Goal: Task Accomplishment & Management: Manage account settings

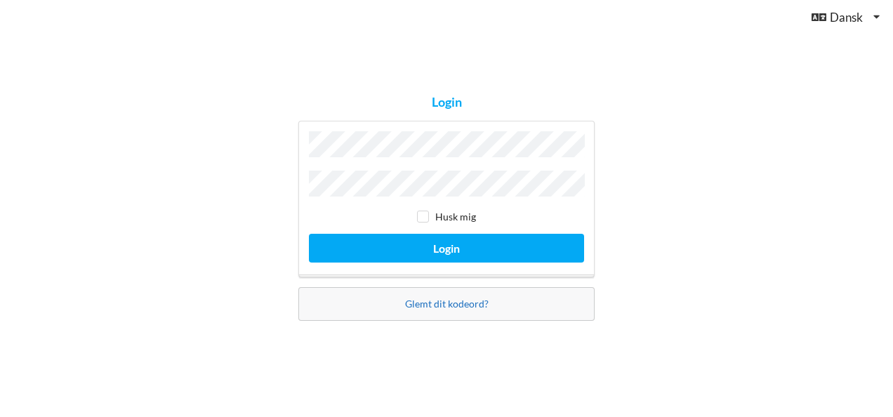
click at [443, 303] on link "Glemt dit kodeord?" at bounding box center [447, 304] width 84 height 12
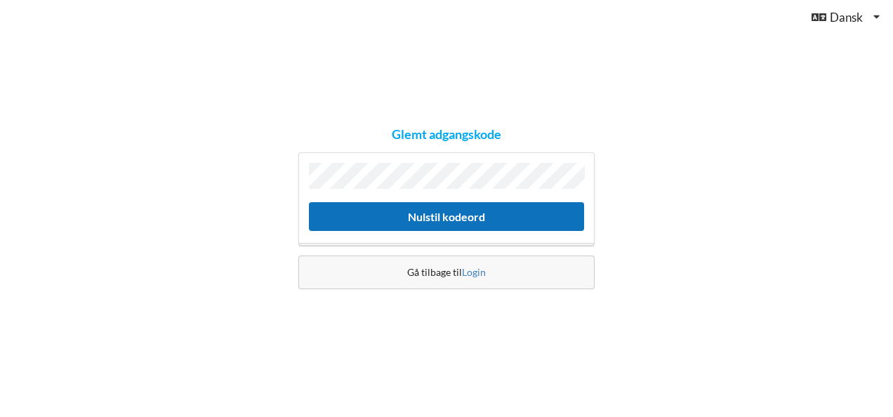
click at [461, 222] on button "Nulstil kodeord" at bounding box center [446, 216] width 275 height 29
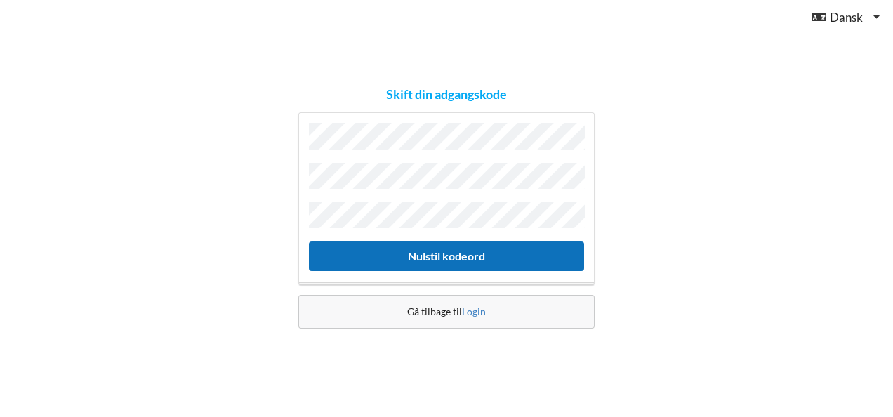
click at [510, 256] on button "Nulstil kodeord" at bounding box center [446, 256] width 275 height 29
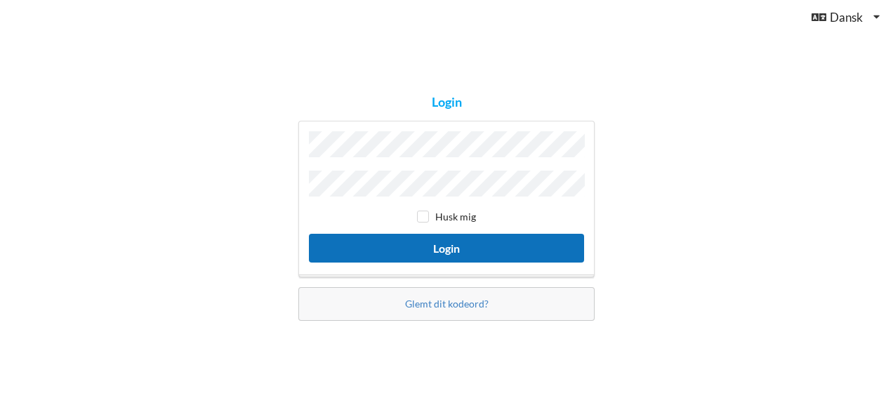
click at [460, 240] on button "Login" at bounding box center [446, 248] width 275 height 29
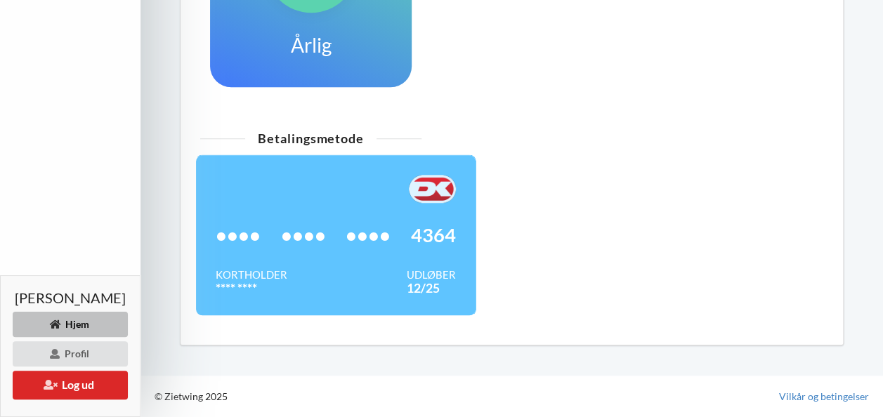
scroll to position [514, 0]
click at [323, 251] on div "•••• •••• •••• 4364" at bounding box center [336, 235] width 240 height 65
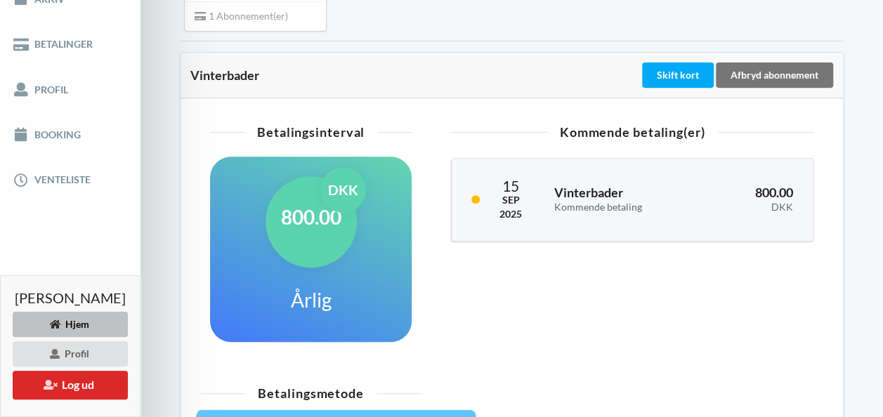
scroll to position [247, 0]
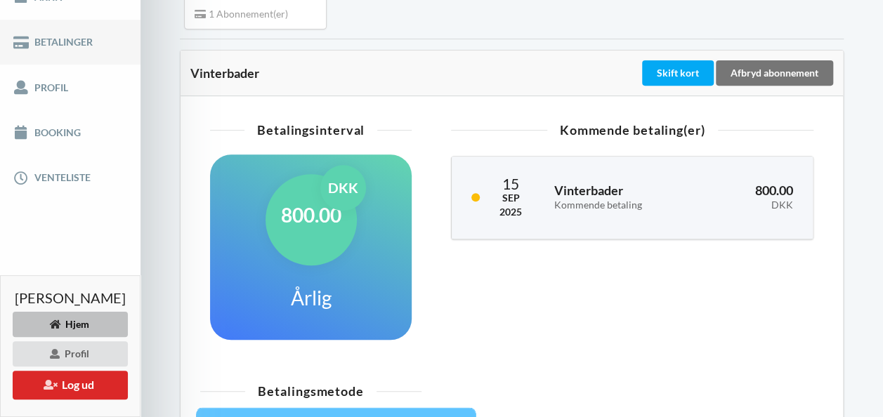
click at [46, 52] on link "Betalinger" at bounding box center [70, 42] width 140 height 45
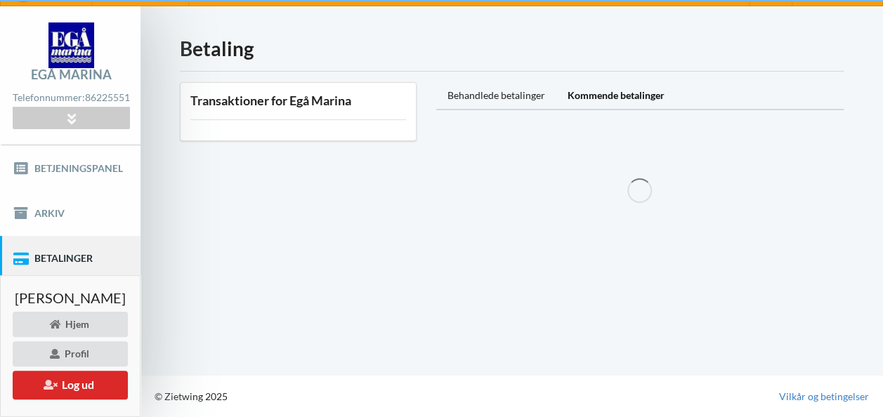
scroll to position [39, 0]
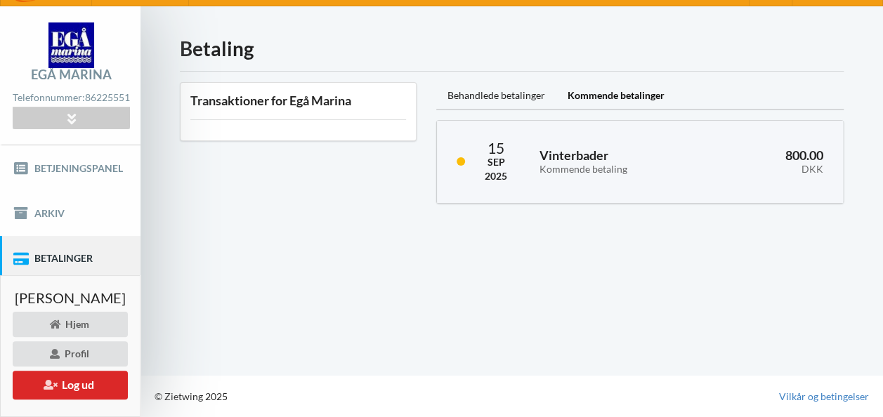
click at [624, 309] on div "Betaling Transaktioner for Egå Marina Behandlede betalinger Kommende betalinger…" at bounding box center [511, 190] width 742 height 369
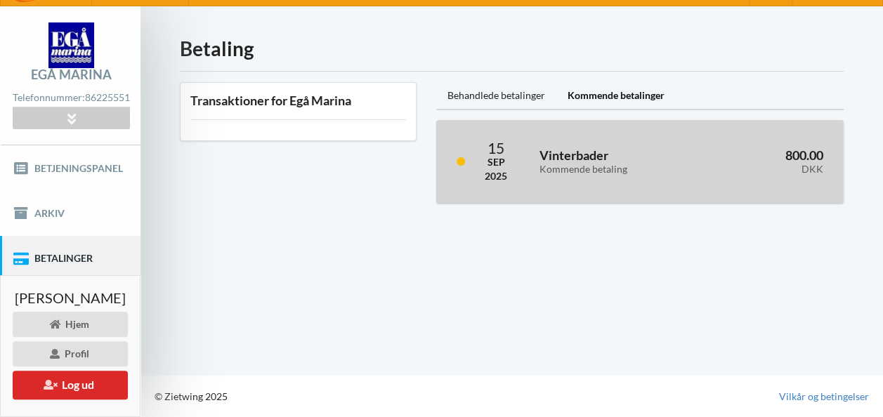
click at [610, 164] on div "Kommende betaling" at bounding box center [617, 170] width 157 height 12
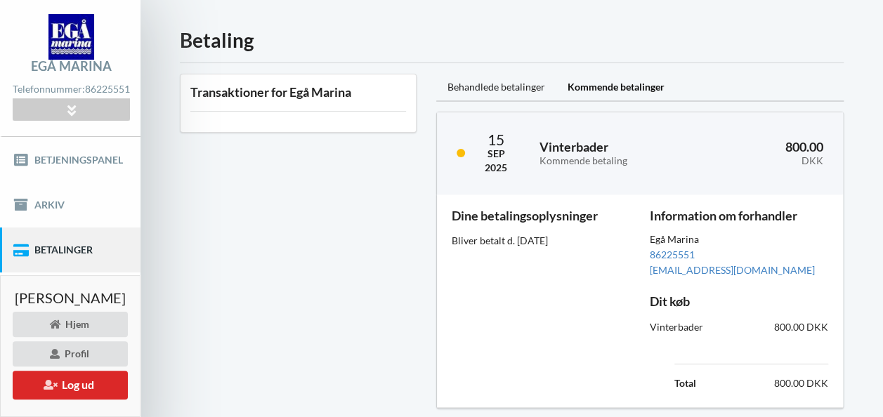
click at [275, 310] on div "Transaktioner for Egå Marina" at bounding box center [298, 241] width 256 height 355
click at [527, 215] on h3 "Dine betalingsoplysninger" at bounding box center [541, 216] width 178 height 16
click at [298, 242] on div "Transaktioner for Egå Marina" at bounding box center [298, 241] width 256 height 355
click at [80, 166] on link "Betjeningspanel" at bounding box center [70, 159] width 140 height 45
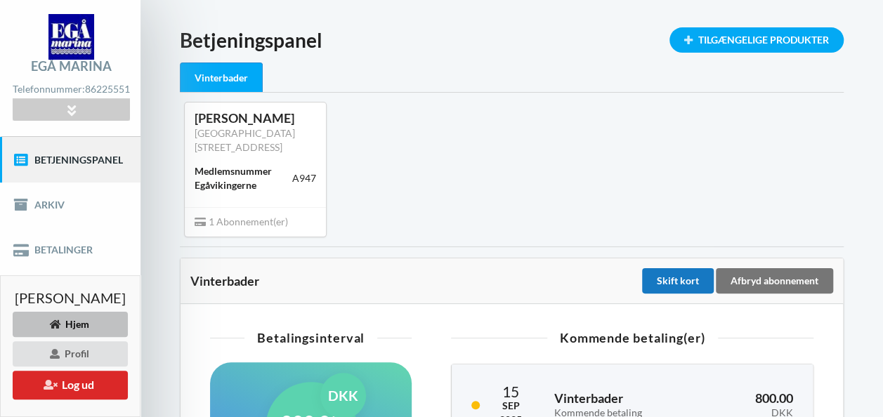
click at [671, 294] on div "Skift kort" at bounding box center [678, 280] width 72 height 25
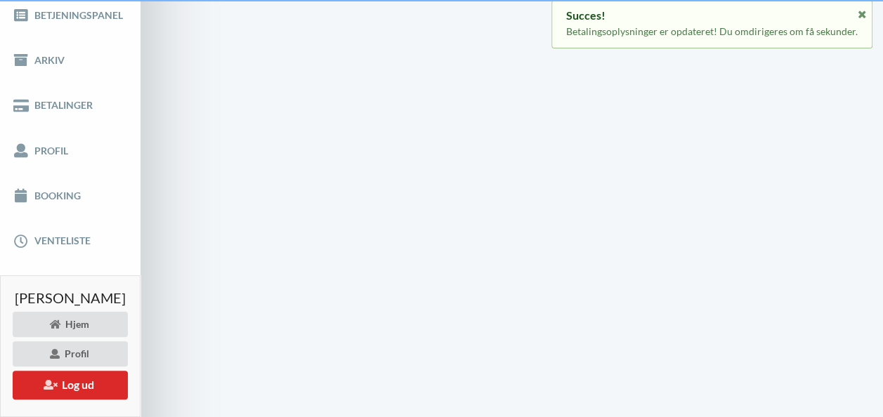
scroll to position [39, 0]
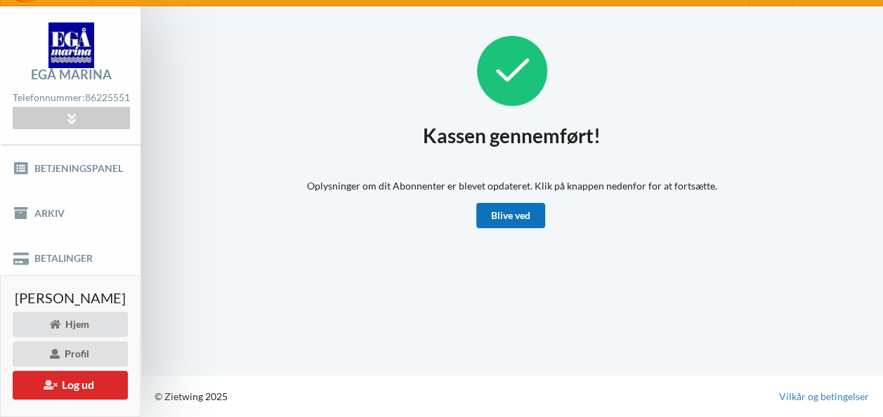
click at [517, 203] on link "Blive ved" at bounding box center [510, 215] width 69 height 25
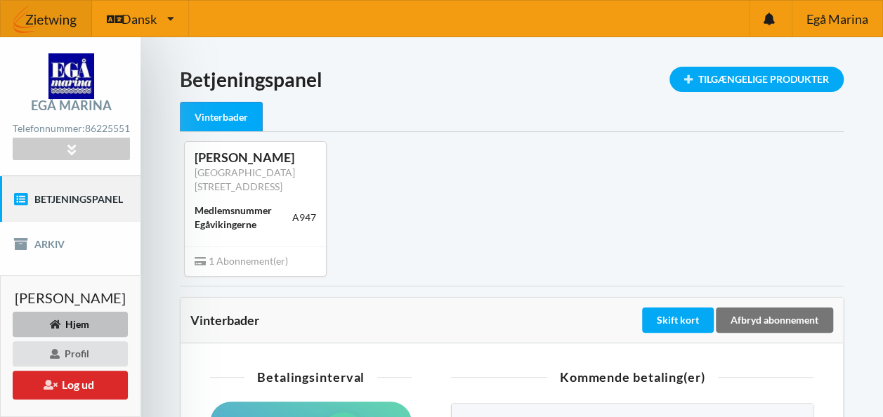
click at [480, 170] on div "Henrik amtoft Neubauer [STREET_ADDRESS] Medlemsnummer Egåvikingerne A947 1 Abon…" at bounding box center [511, 208] width 683 height 153
